Goal: Find specific fact: Find specific page/section

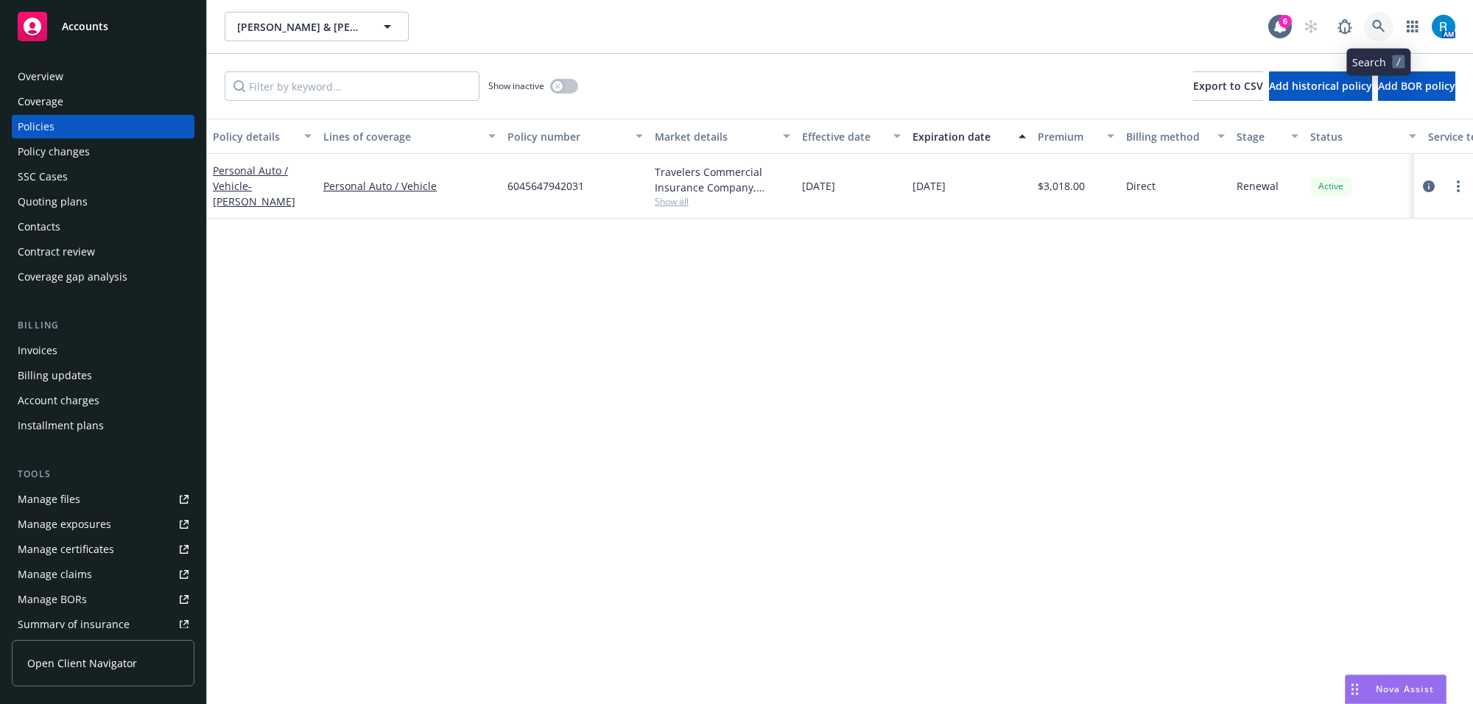
click at [1378, 34] on link at bounding box center [1378, 26] width 29 height 29
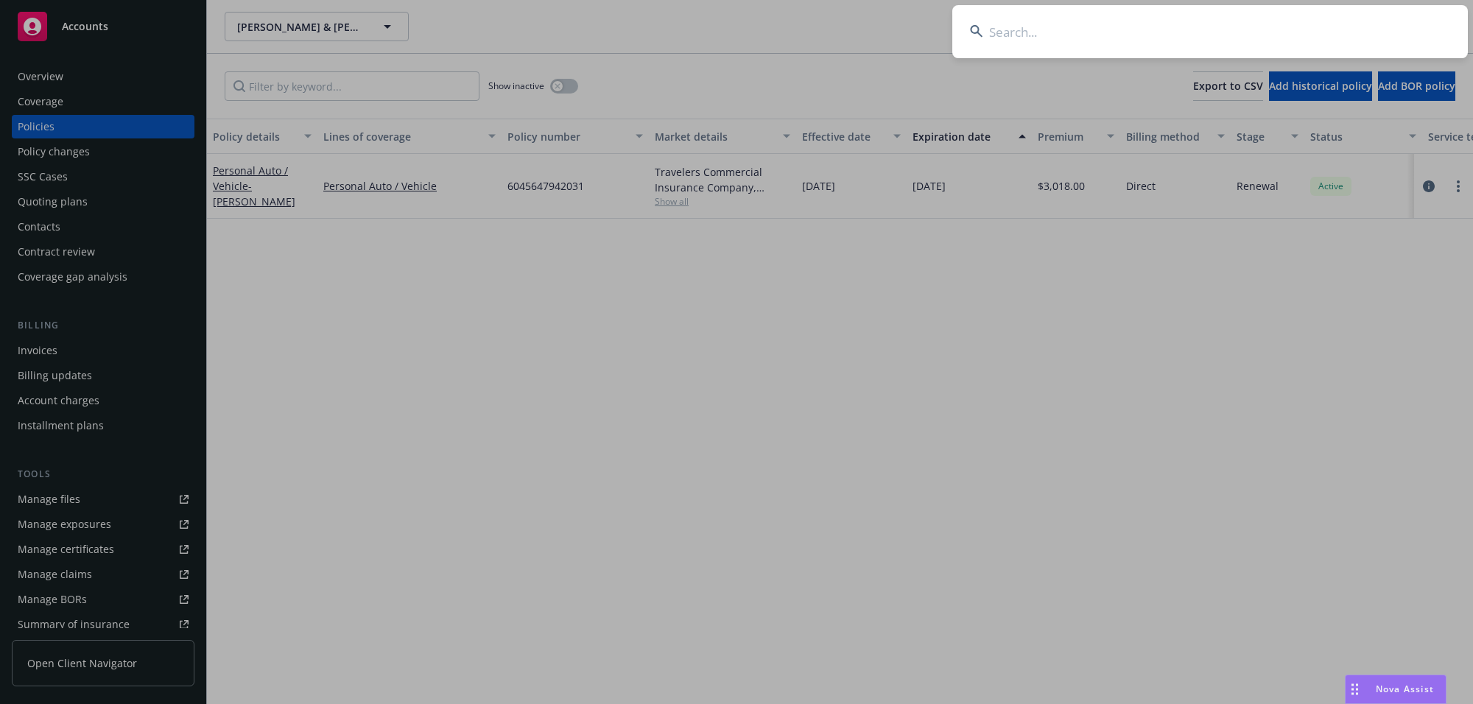
type input "[PERSON_NAME] & [PERSON_NAME]"
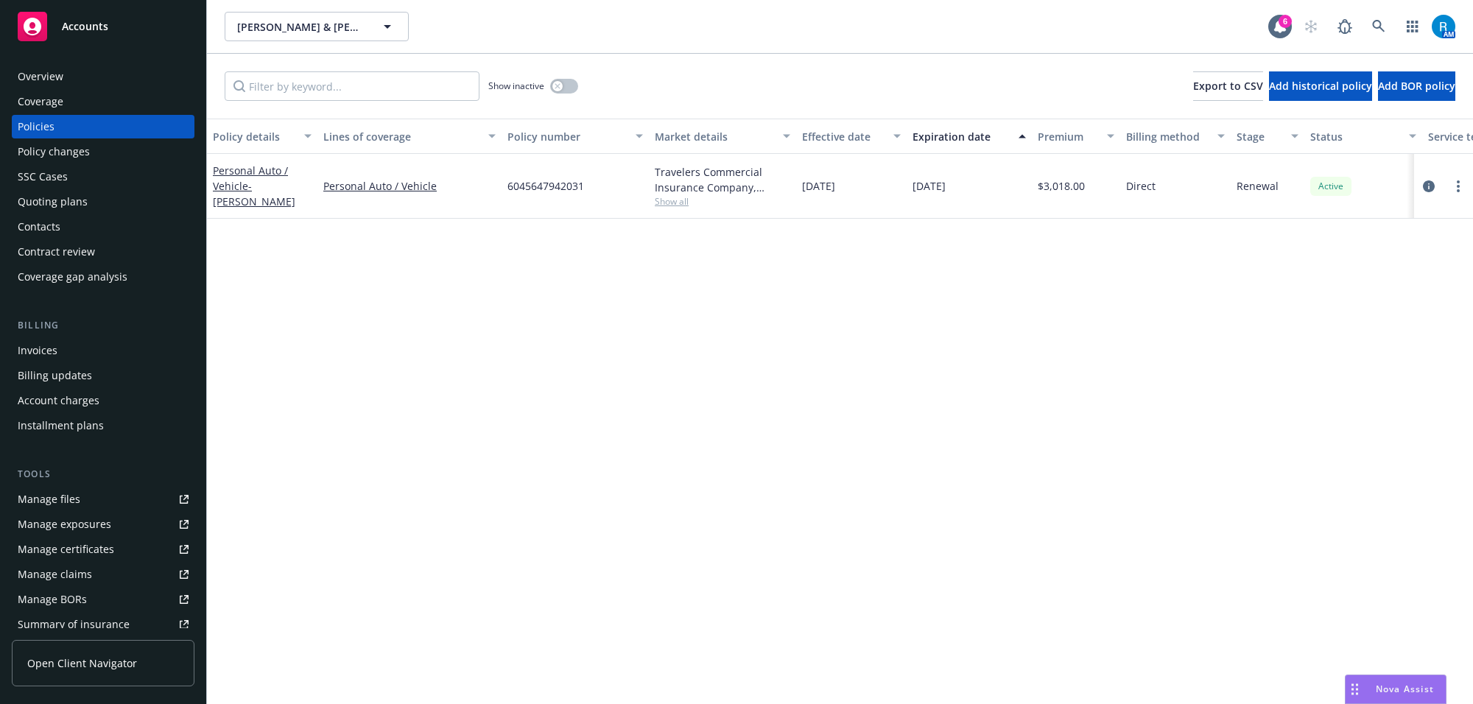
click at [97, 80] on div "Overview" at bounding box center [103, 77] width 171 height 24
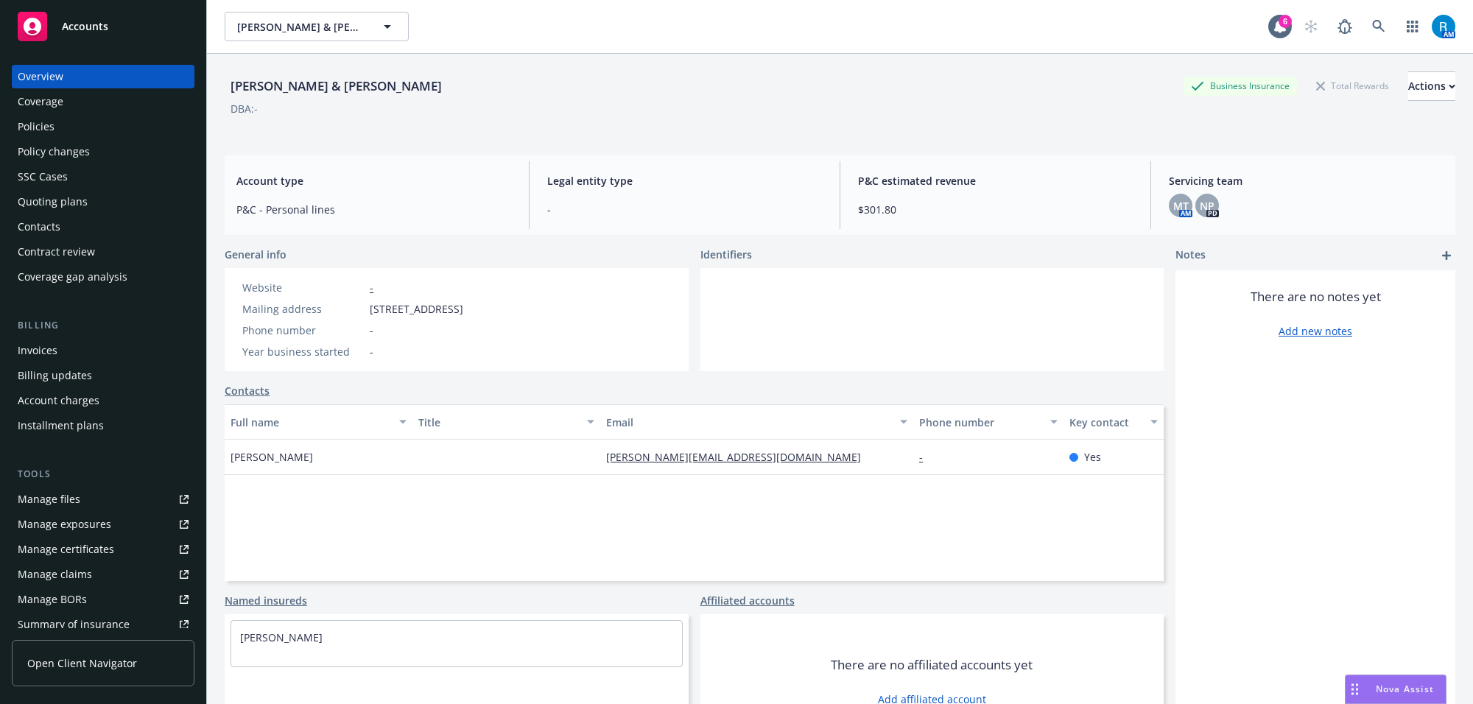
click at [53, 108] on div "Coverage" at bounding box center [41, 102] width 46 height 24
click at [57, 126] on div "Policies" at bounding box center [103, 127] width 171 height 24
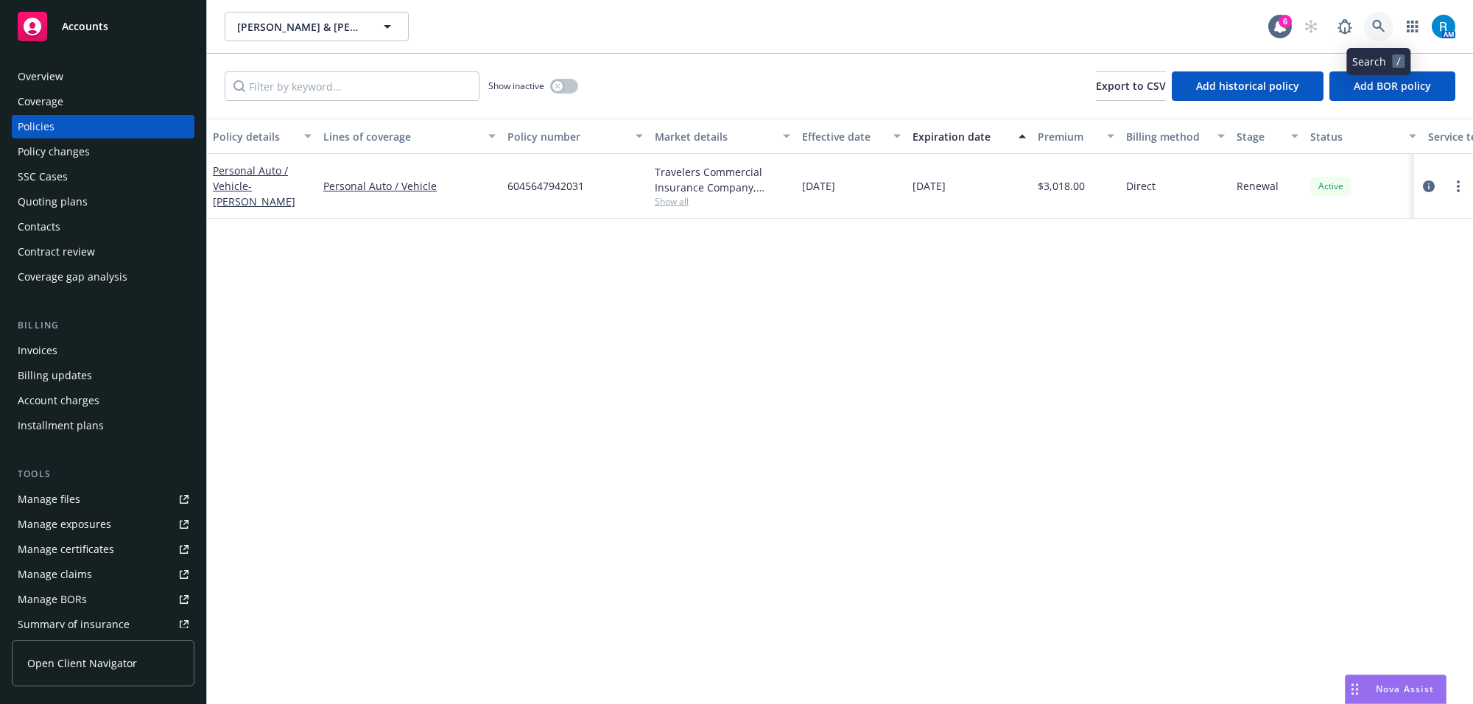
click at [1371, 27] on link at bounding box center [1378, 26] width 29 height 29
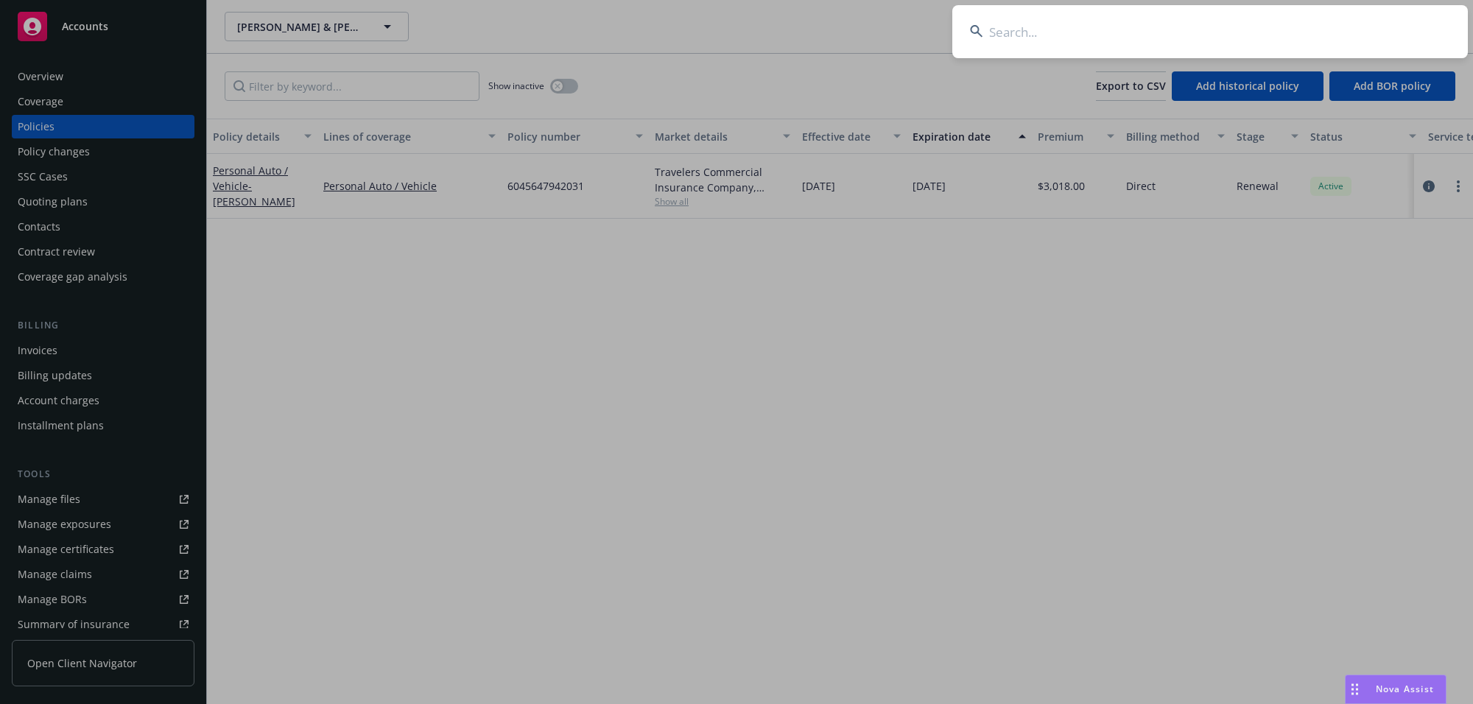
type input "[PERSON_NAME] & [PERSON_NAME]"
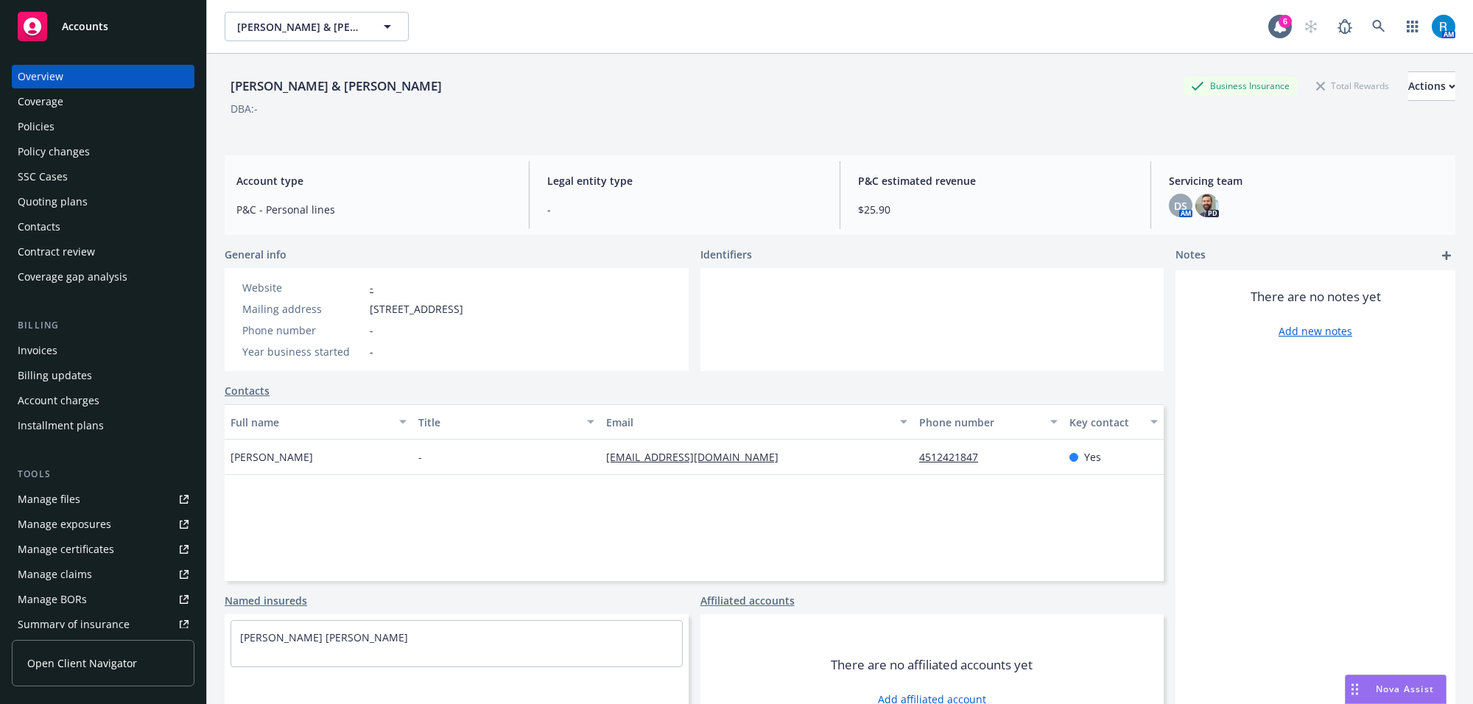
click at [127, 134] on div "Policies" at bounding box center [103, 127] width 171 height 24
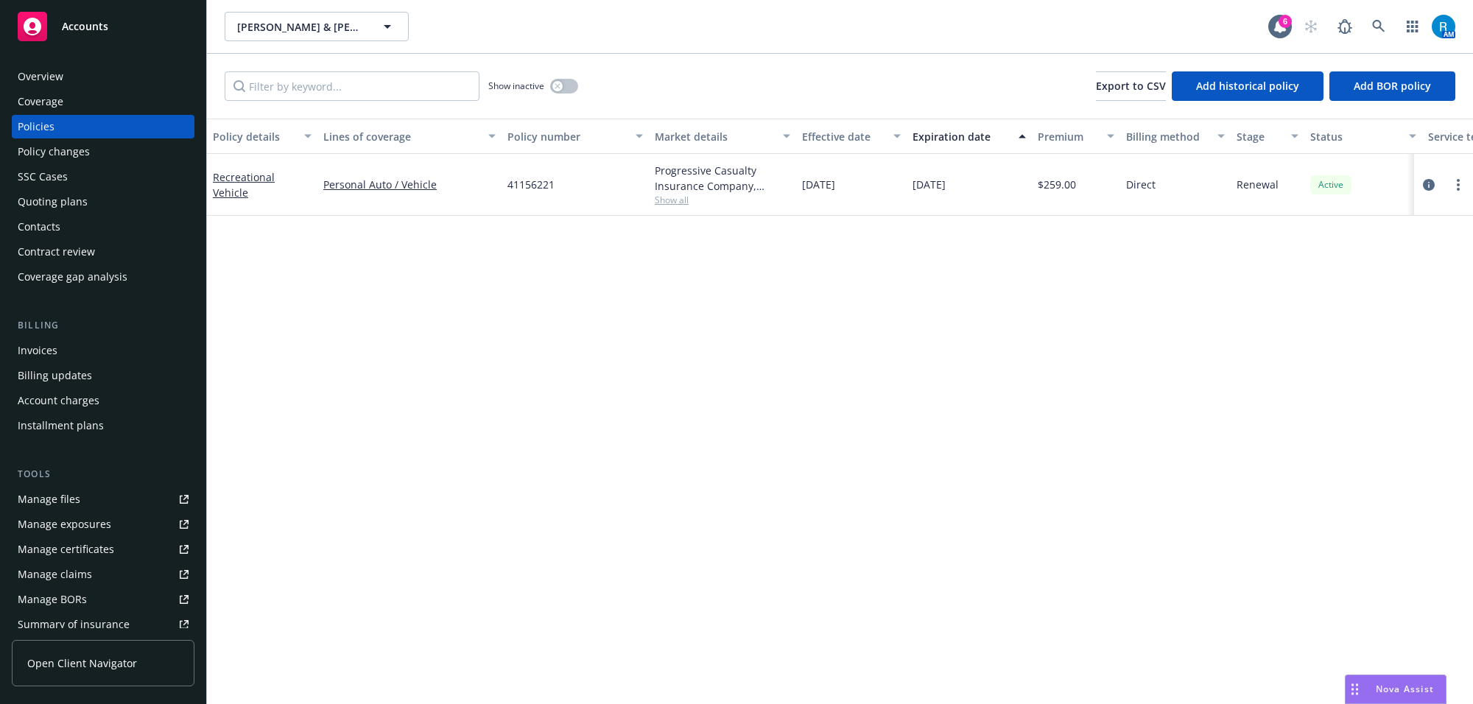
click at [533, 186] on span "41156221" at bounding box center [531, 184] width 47 height 15
copy span "41156221"
click at [505, 197] on div "41156221" at bounding box center [575, 185] width 147 height 62
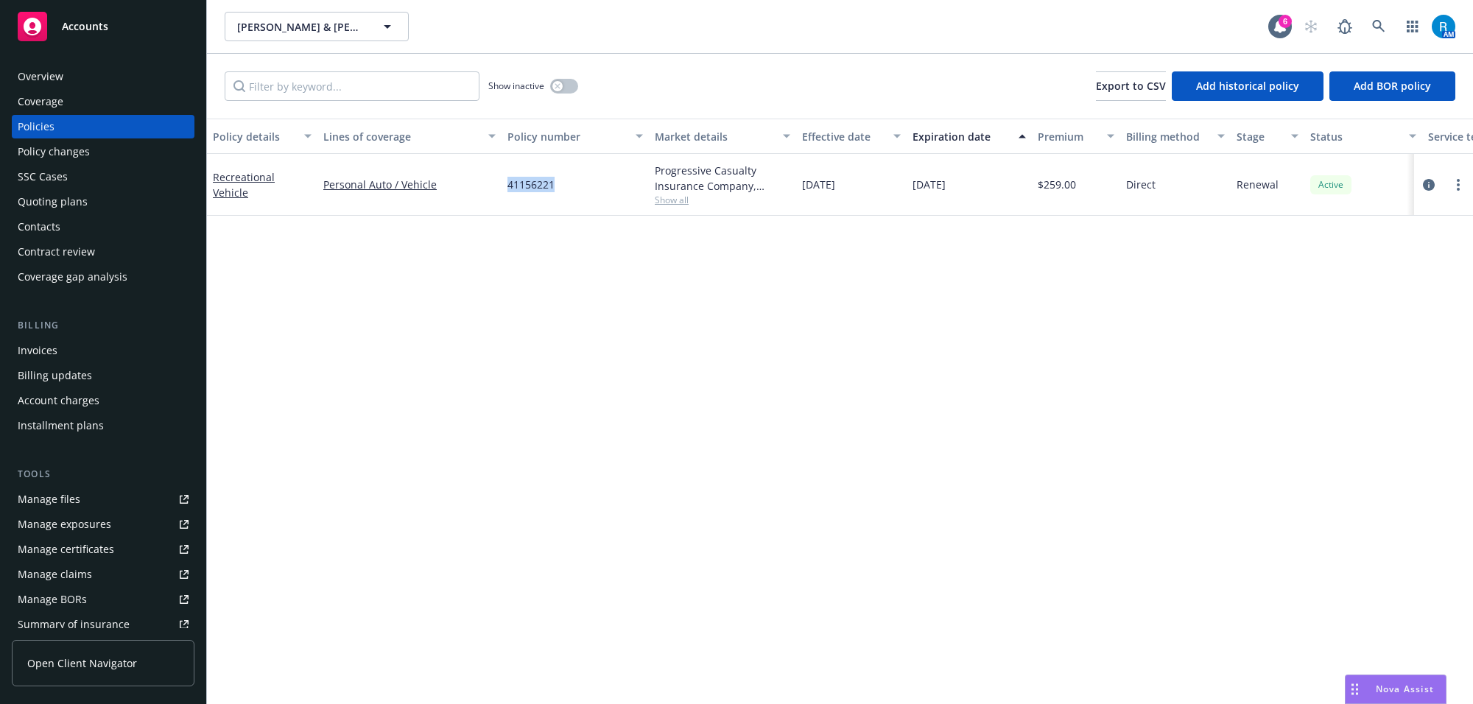
copy span "41156221"
